Goal: Task Accomplishment & Management: Complete application form

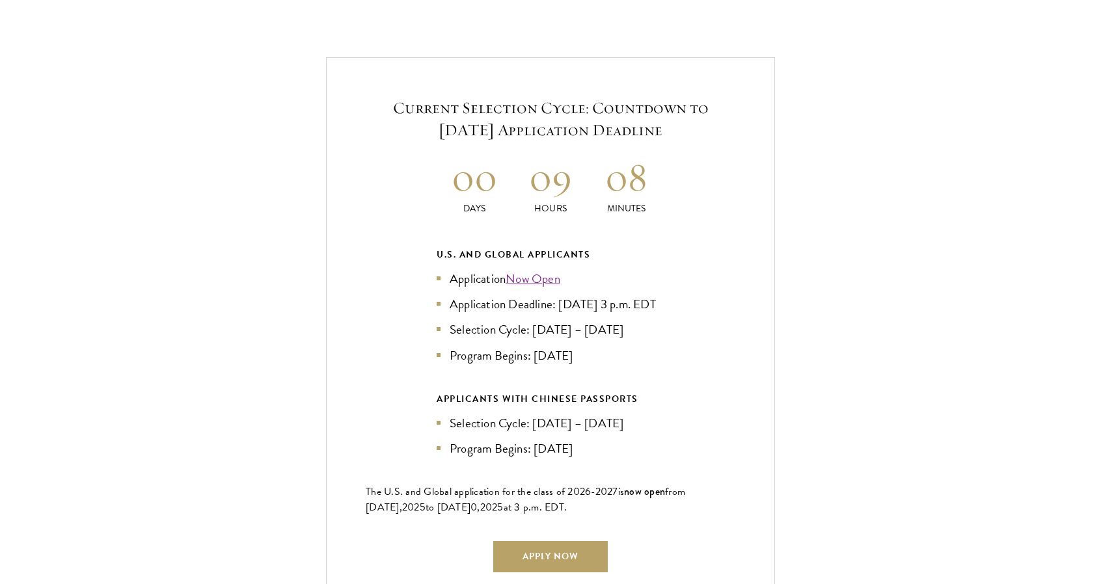
click at [489, 97] on h5 "Current Selection Cycle: Countdown to [DATE] Application Deadline" at bounding box center [551, 119] width 370 height 44
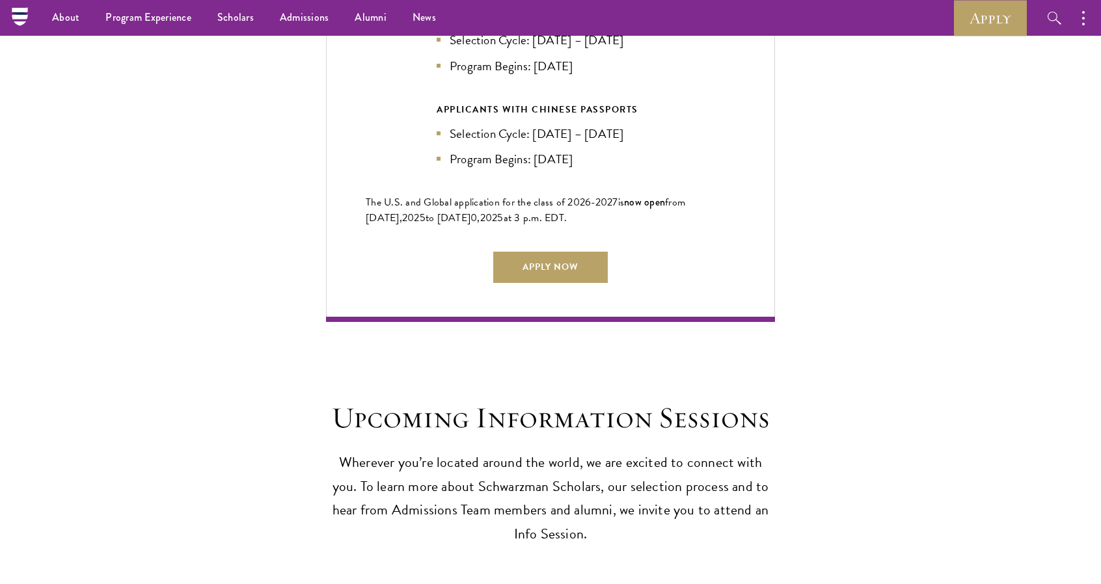
scroll to position [3057, 0]
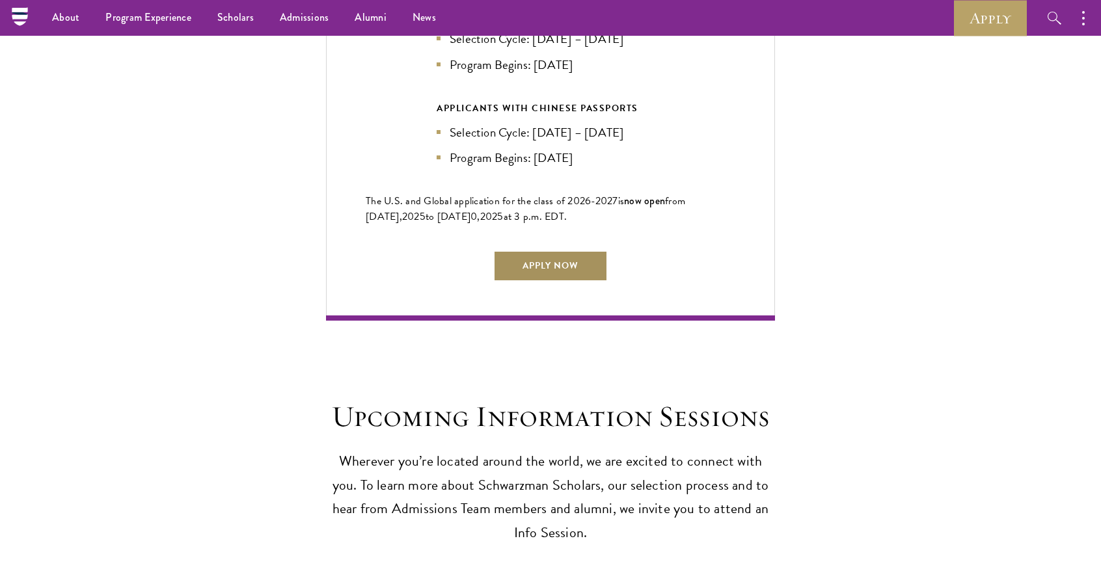
click at [566, 258] on link "Apply Now" at bounding box center [550, 266] width 115 height 31
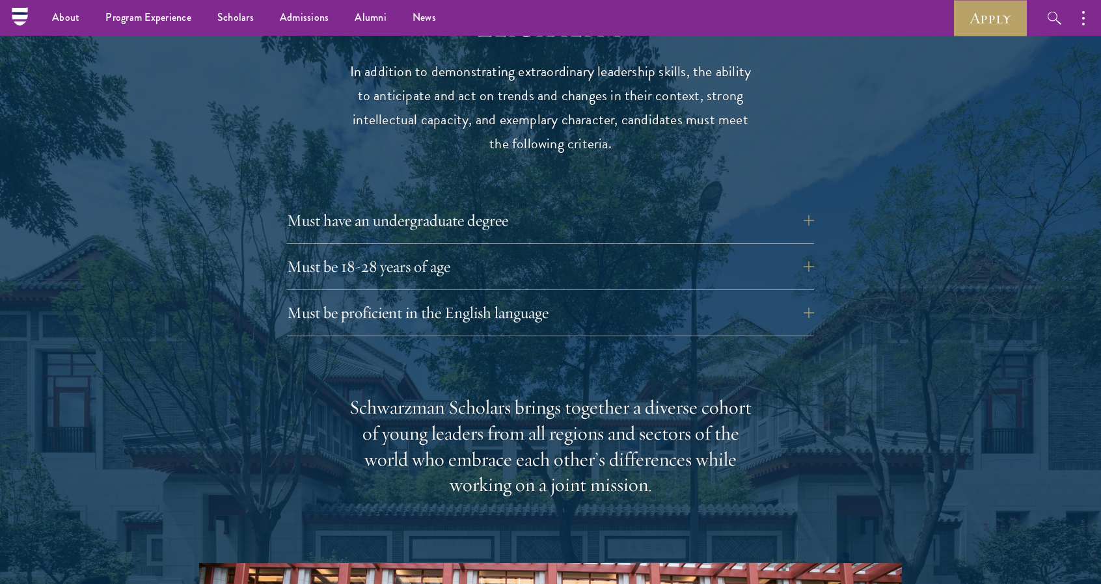
scroll to position [1678, 0]
